Goal: Navigation & Orientation: Find specific page/section

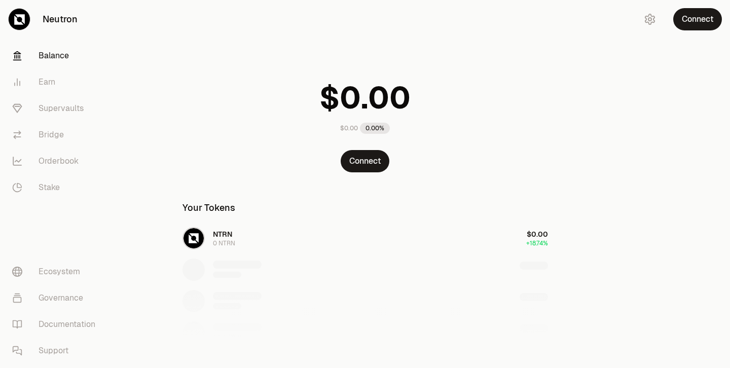
click at [675, 34] on div "Connect" at bounding box center [680, 19] width 97 height 39
click at [686, 22] on button "Connect" at bounding box center [697, 19] width 49 height 22
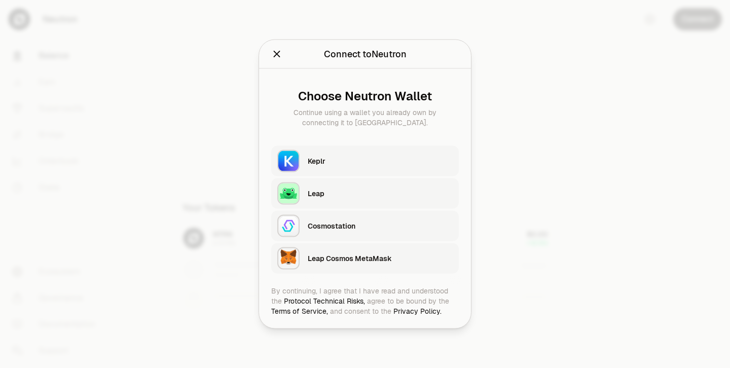
click at [275, 53] on icon "Close" at bounding box center [276, 54] width 11 height 11
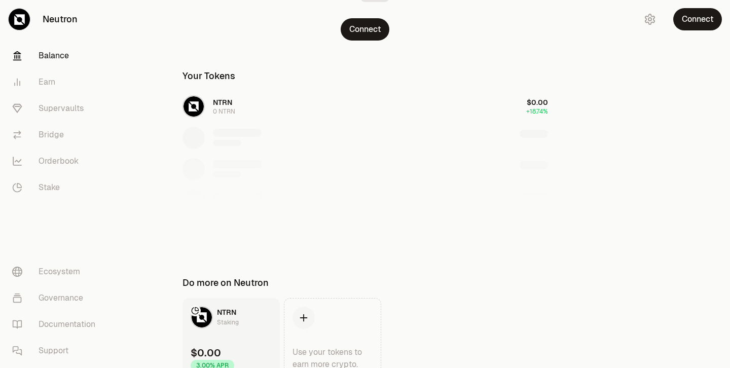
scroll to position [183, 0]
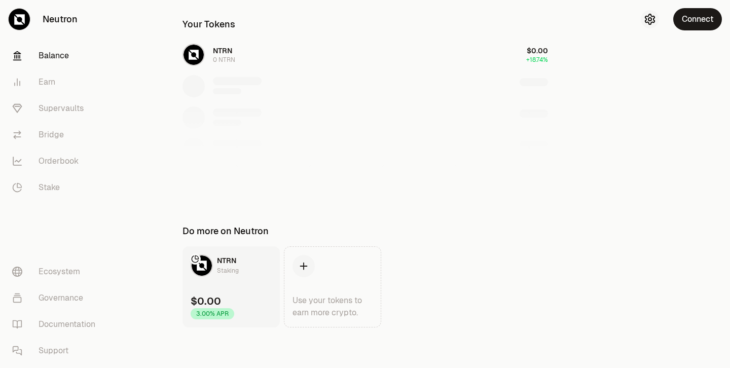
click at [647, 26] on button "button" at bounding box center [650, 19] width 18 height 18
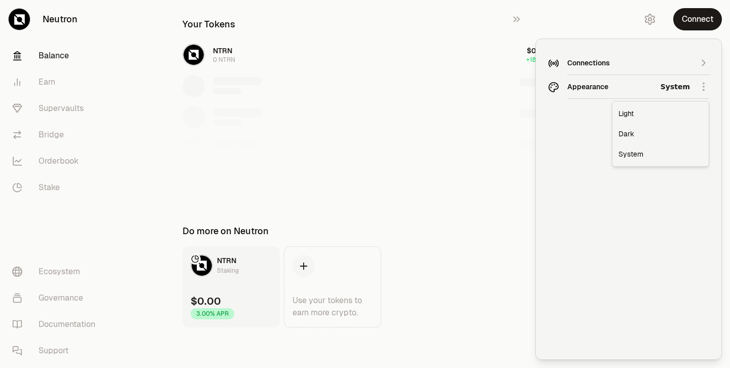
click at [676, 84] on html "Neutron Balance Earn Supervaults Bridge Orderbook Stake Ecosystem Governance Do…" at bounding box center [365, 92] width 730 height 551
click at [631, 117] on div "Light" at bounding box center [660, 113] width 92 height 20
click at [684, 91] on html "Neutron Balance Earn Supervaults Bridge Orderbook Stake Ecosystem Governance Do…" at bounding box center [365, 92] width 730 height 551
click at [656, 141] on div "Dark" at bounding box center [660, 134] width 92 height 20
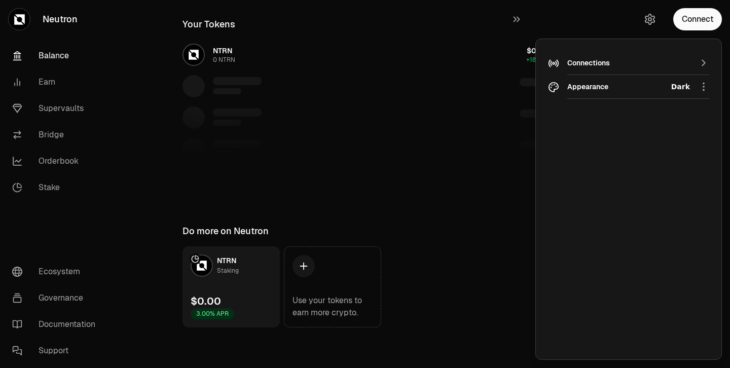
click at [686, 88] on html "Neutron Balance Earn Supervaults Bridge Orderbook Stake Ecosystem Governance Do…" at bounding box center [365, 92] width 730 height 551
click at [628, 157] on div "System" at bounding box center [660, 154] width 92 height 20
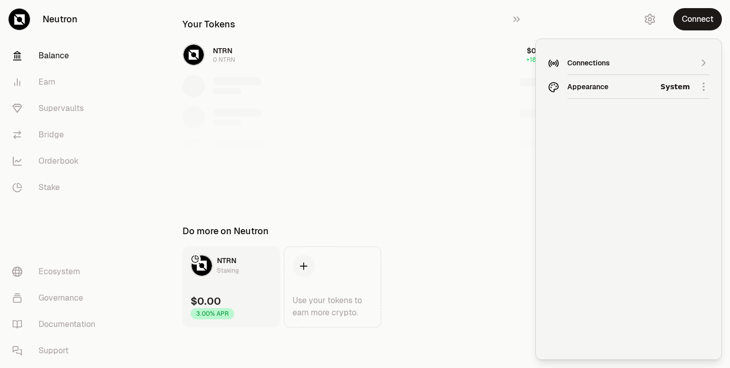
click at [674, 95] on html "Neutron Balance Earn Supervaults Bridge Orderbook Stake Ecosystem Governance Do…" at bounding box center [365, 92] width 730 height 551
click at [655, 137] on div "Dark" at bounding box center [660, 134] width 92 height 20
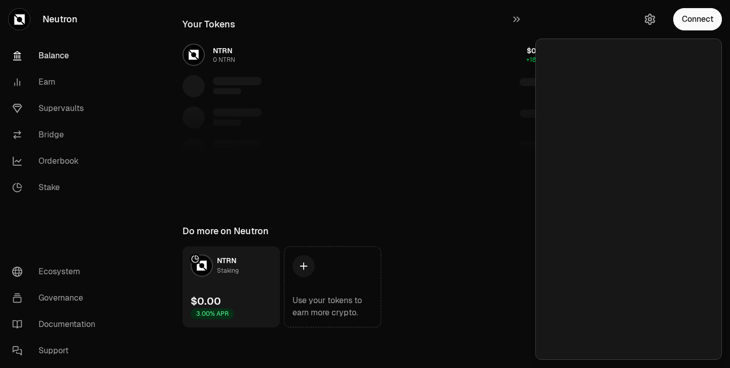
click at [506, 118] on div at bounding box center [365, 144] width 390 height 104
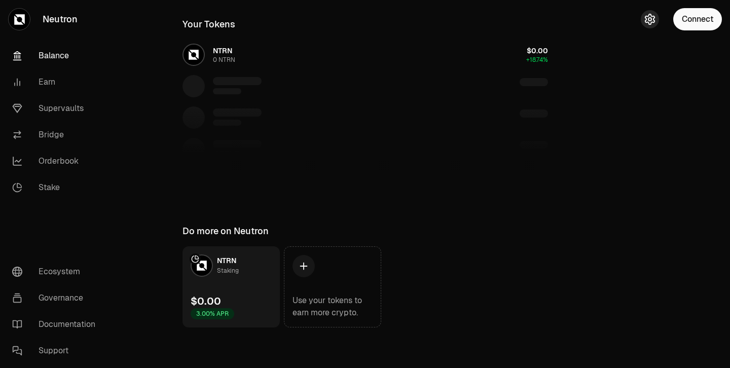
click at [648, 24] on icon "button" at bounding box center [650, 19] width 12 height 12
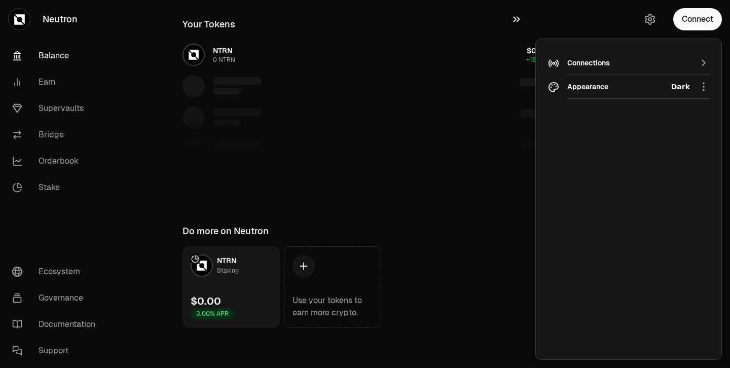
click at [512, 26] on button "button" at bounding box center [519, 19] width 32 height 39
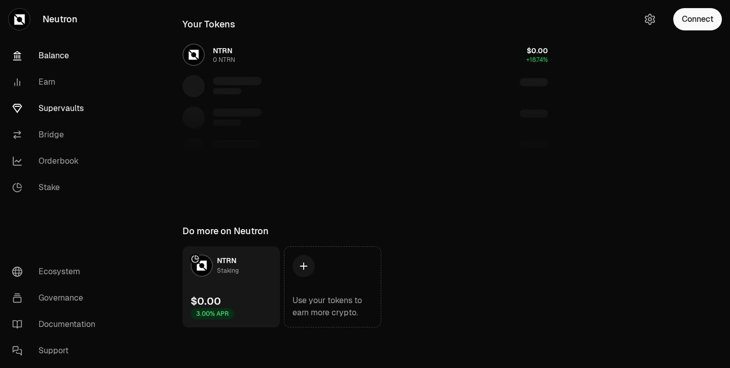
click at [74, 115] on link "Supervaults" at bounding box center [56, 108] width 105 height 26
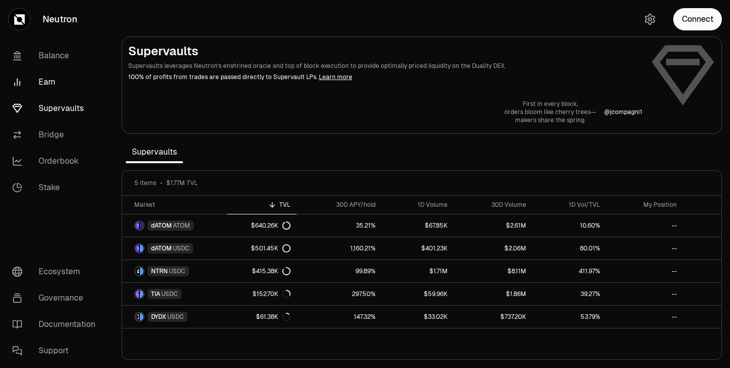
click at [58, 88] on link "Earn" at bounding box center [56, 82] width 105 height 26
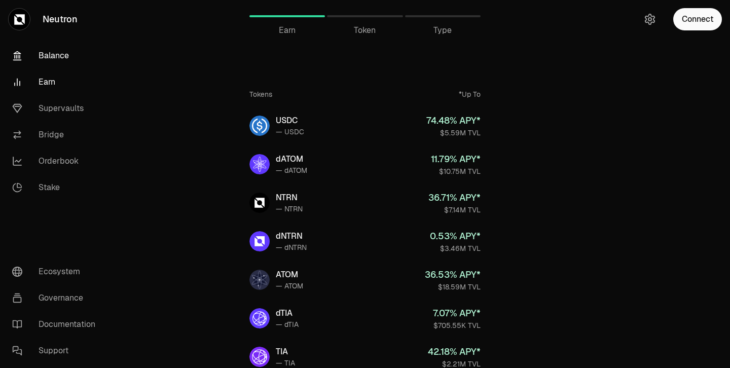
click at [58, 63] on link "Balance" at bounding box center [56, 56] width 105 height 26
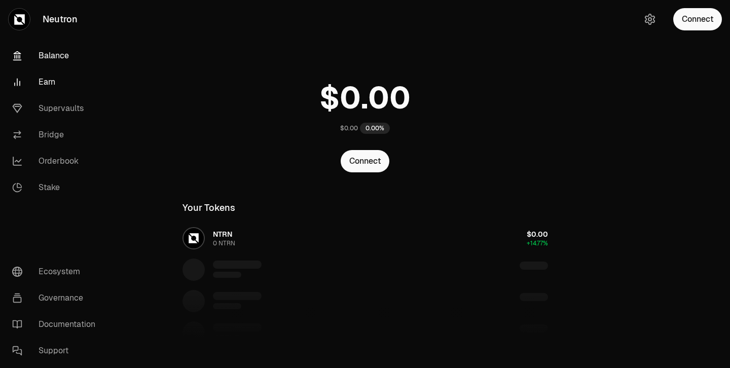
click at [57, 73] on link "Earn" at bounding box center [56, 82] width 105 height 26
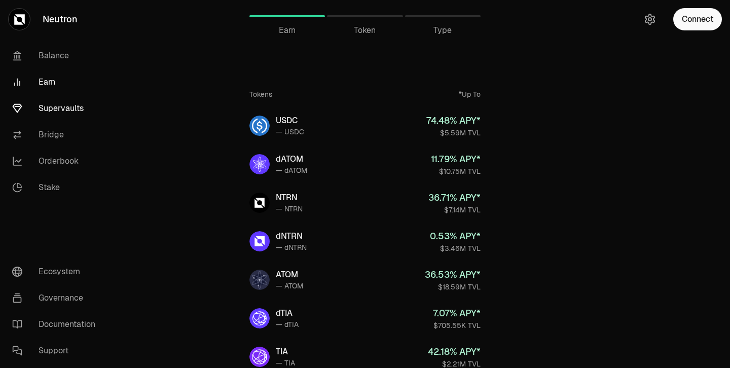
click at [67, 112] on link "Supervaults" at bounding box center [56, 108] width 105 height 26
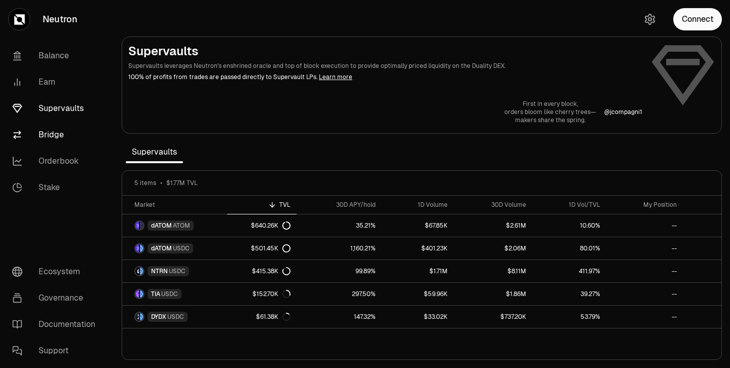
click at [62, 138] on link "Bridge" at bounding box center [56, 135] width 105 height 26
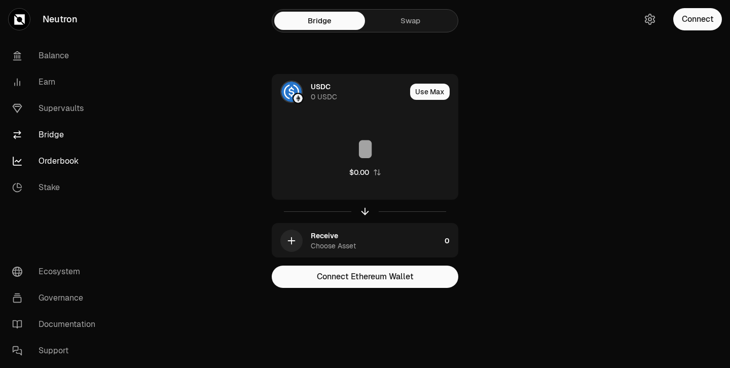
click at [64, 169] on link "Orderbook" at bounding box center [56, 161] width 105 height 26
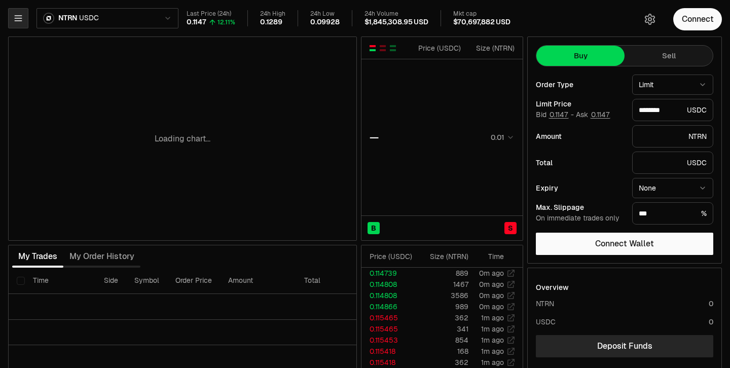
click at [21, 18] on icon "button" at bounding box center [18, 18] width 7 height 5
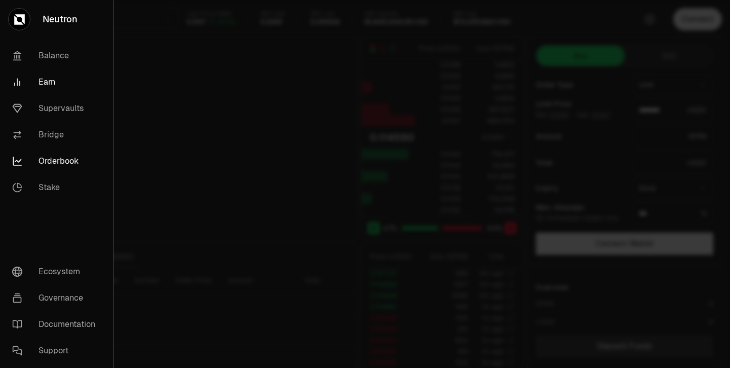
type input "********"
click at [53, 186] on link "Stake" at bounding box center [56, 187] width 105 height 26
